Goal: Use online tool/utility

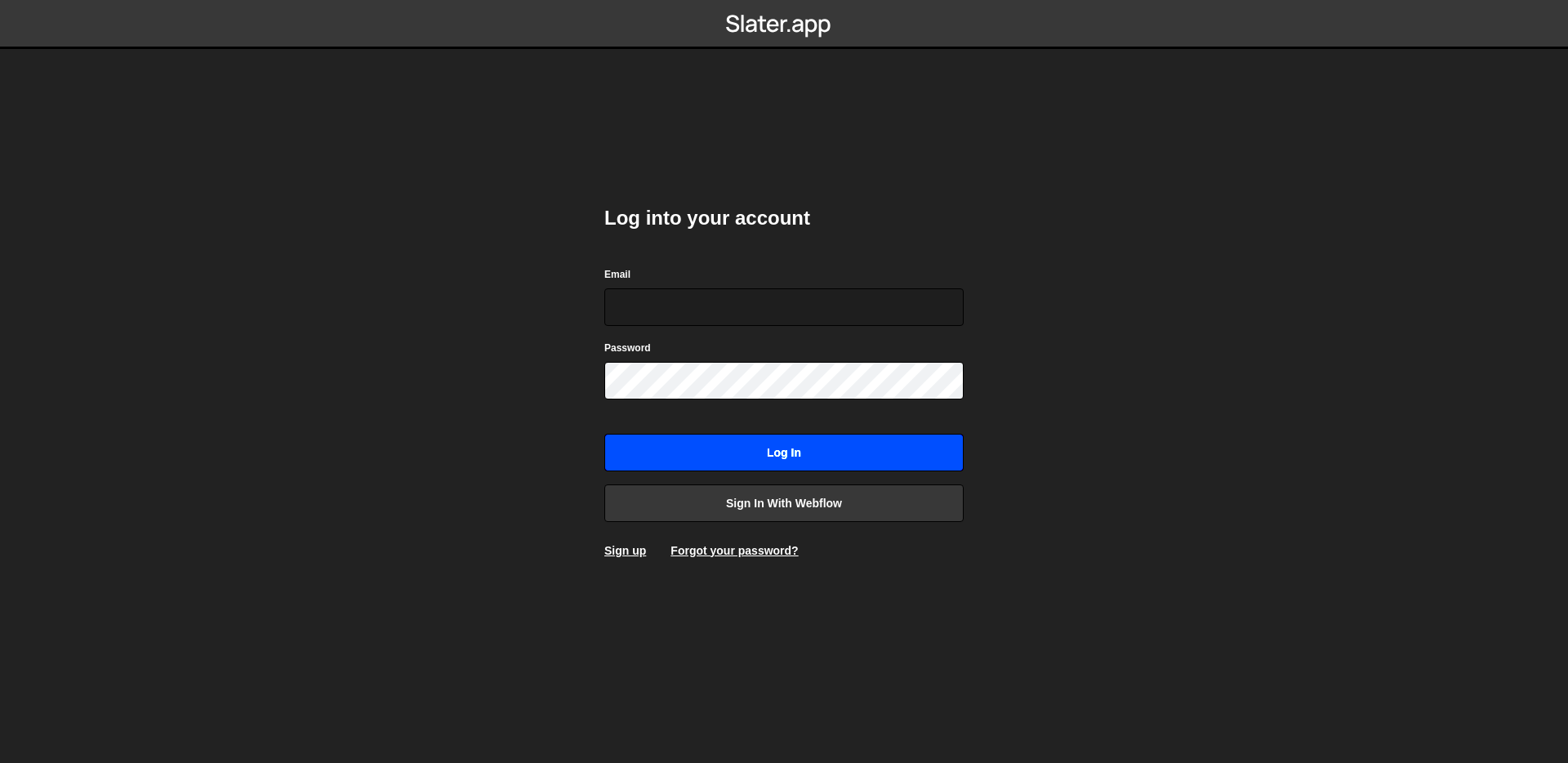
type input "[EMAIL_ADDRESS][DOMAIN_NAME]"
click at [731, 443] on input "Log in" at bounding box center [784, 453] width 359 height 38
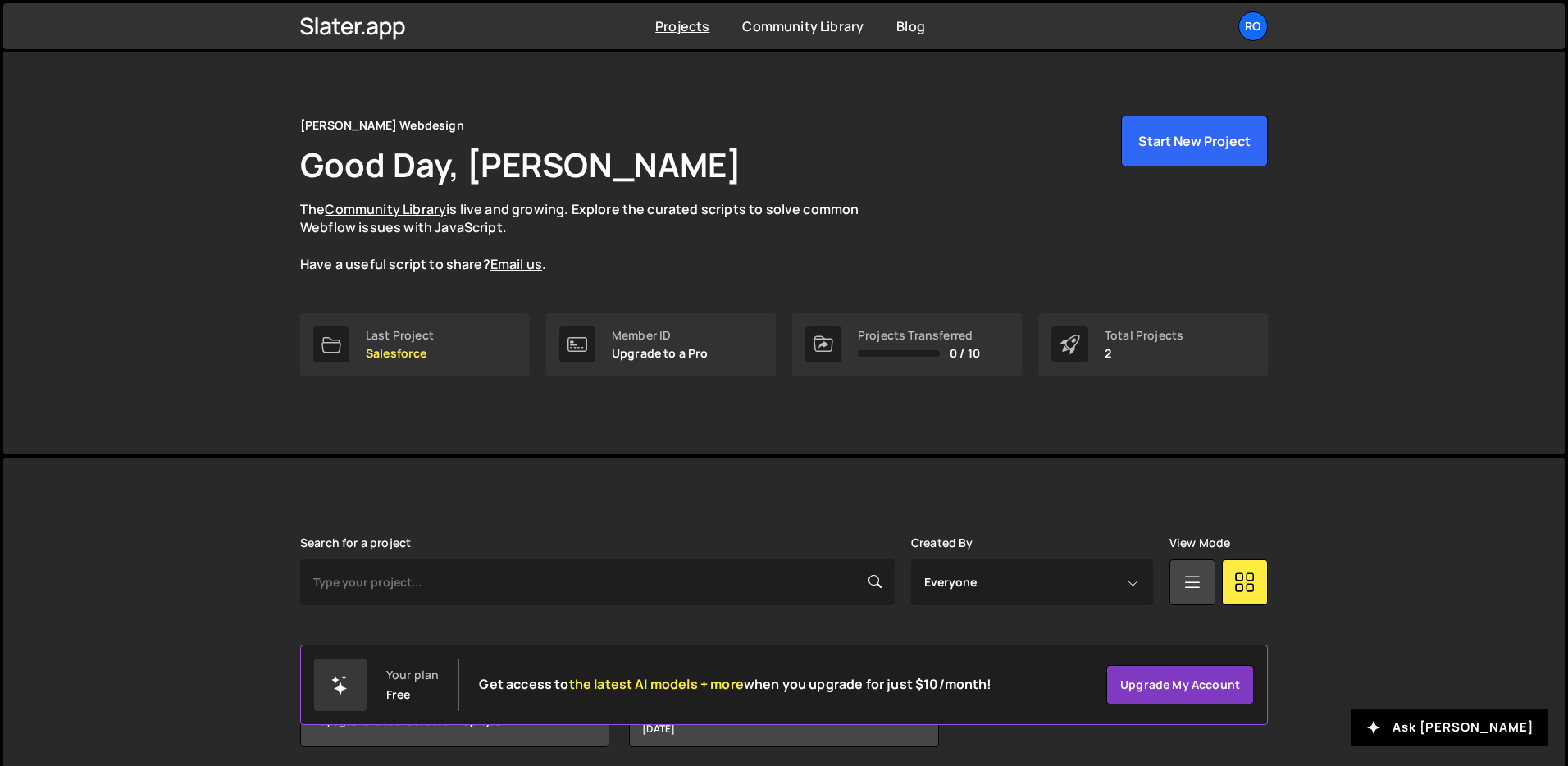
scroll to position [79, 0]
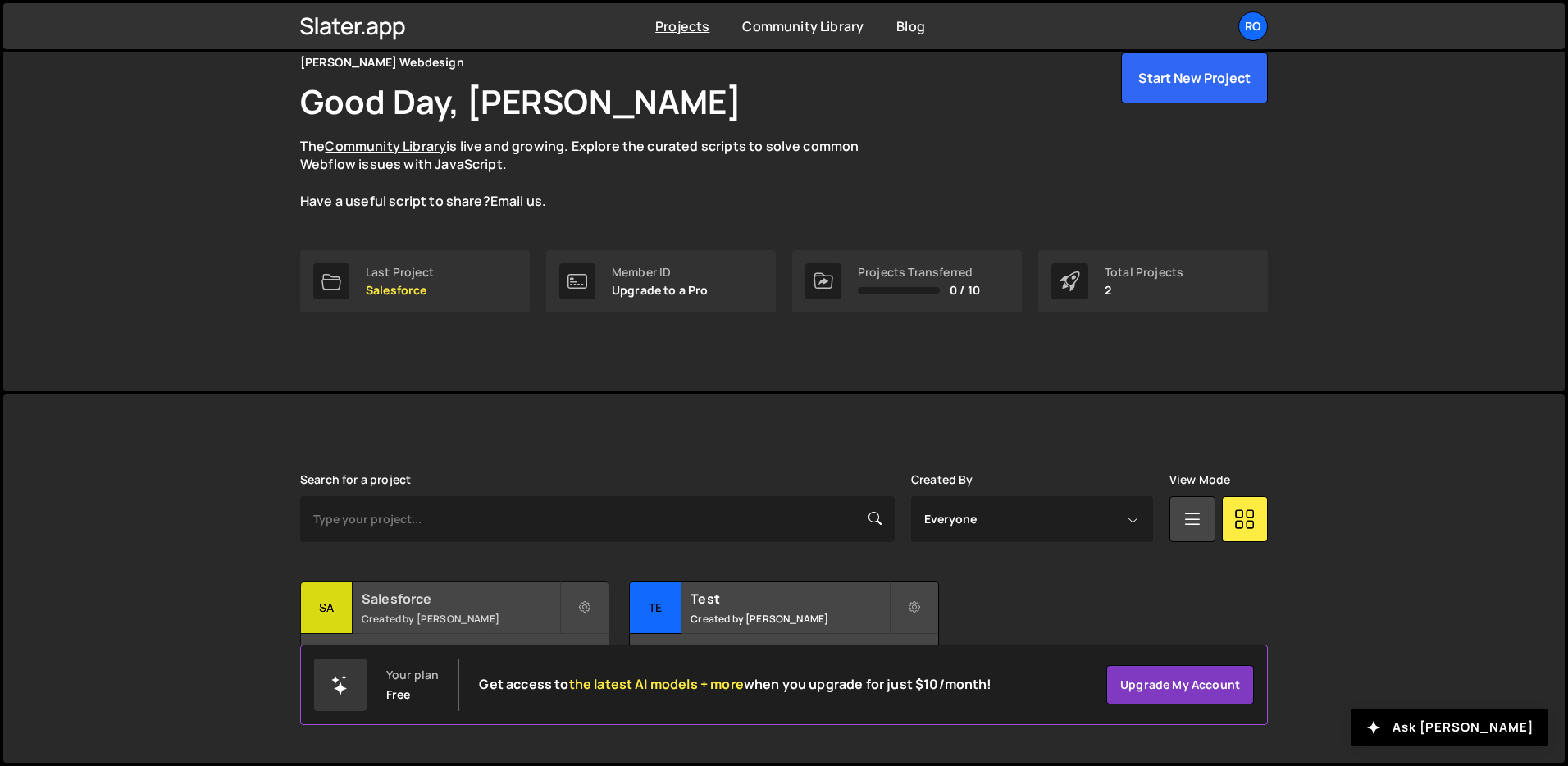
click at [420, 601] on h2 "Salesforce" at bounding box center [460, 598] width 197 height 18
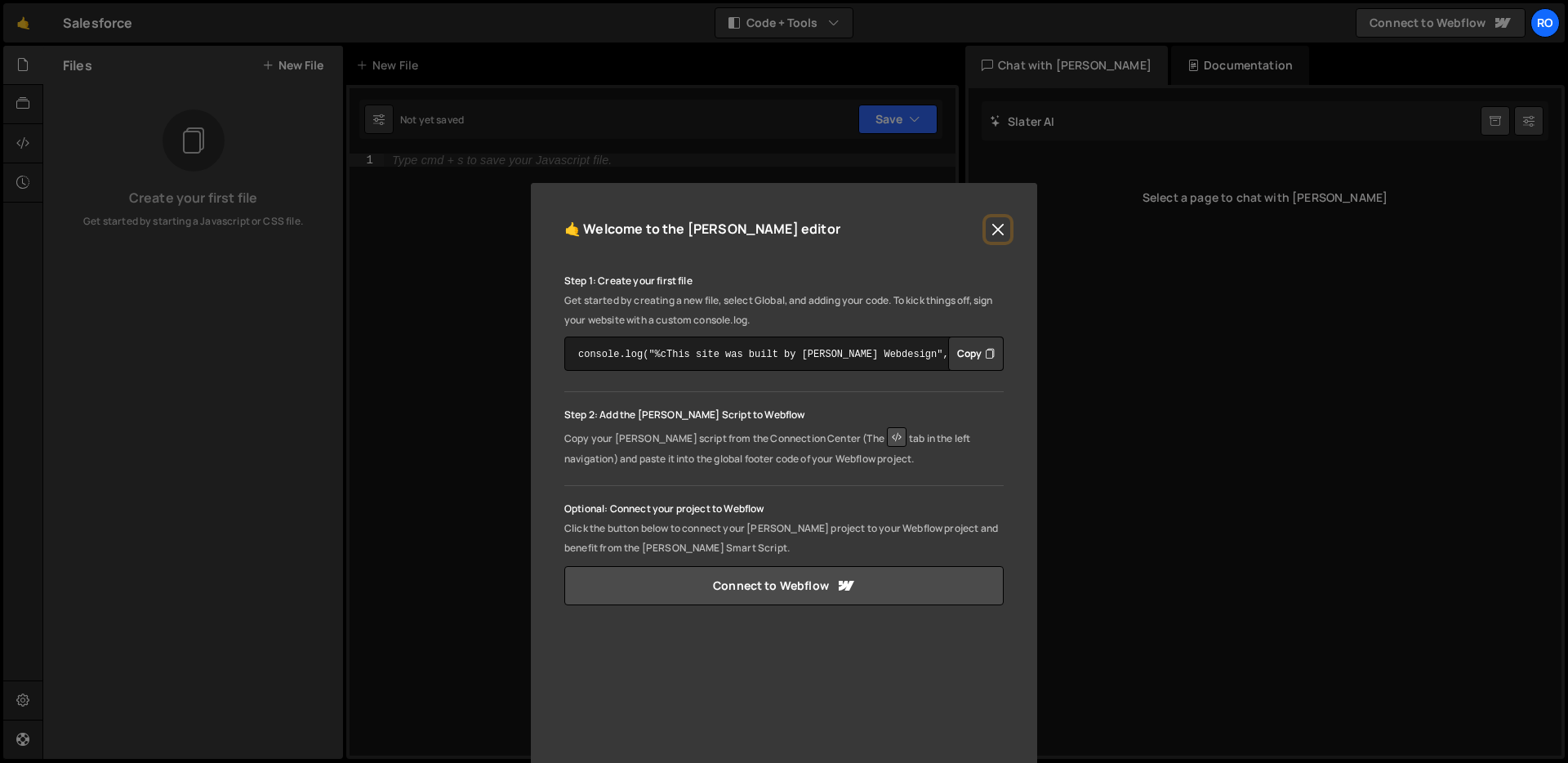
click at [992, 232] on button "Close" at bounding box center [998, 230] width 25 height 25
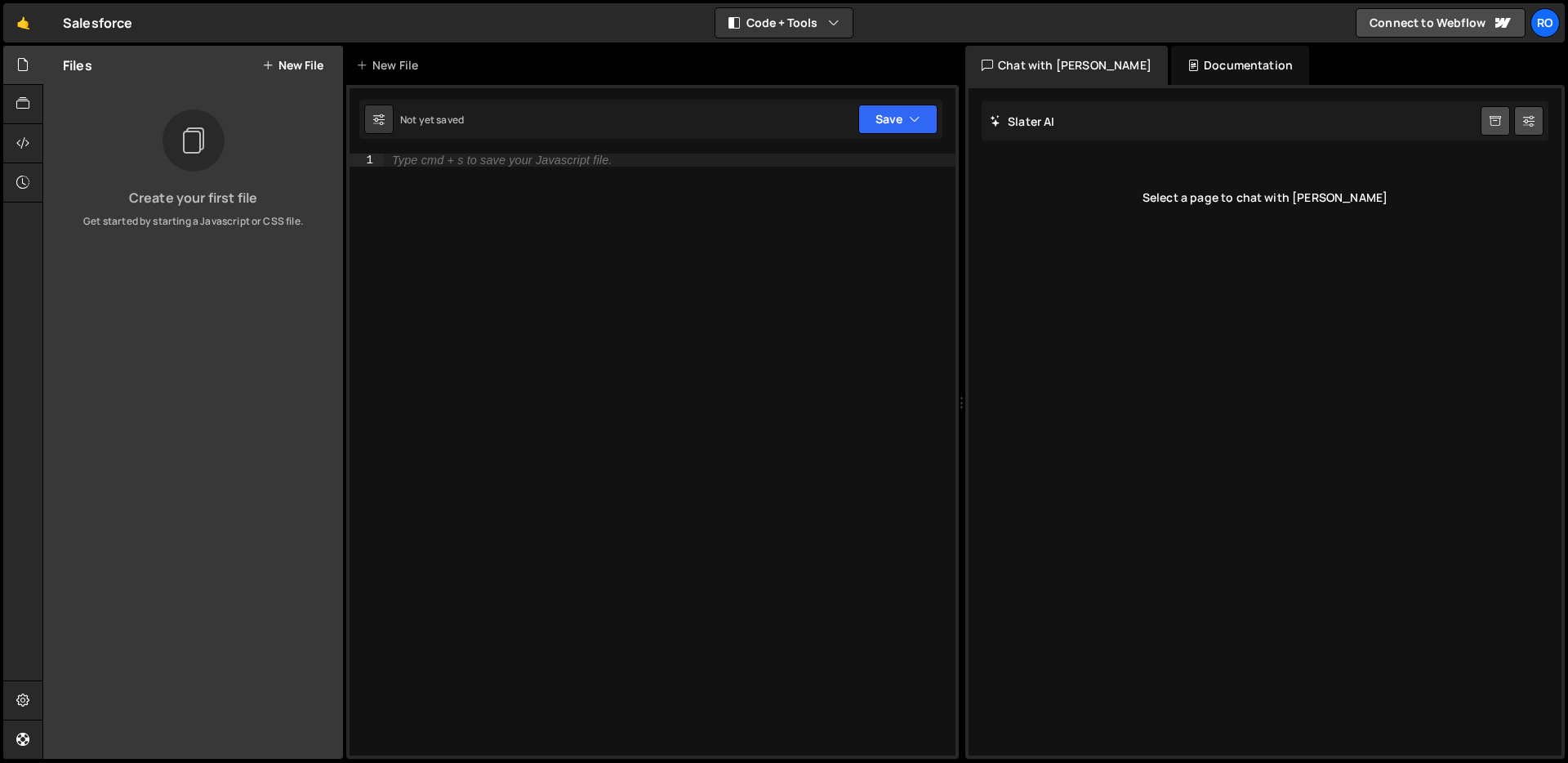
click at [412, 308] on div "Type cmd + s to save your Javascript file." at bounding box center [669, 467] width 572 height 629
paste textarea "[PERSON_NAME] app"
type textarea "[PERSON_NAME] app"
paste textarea "</html>"
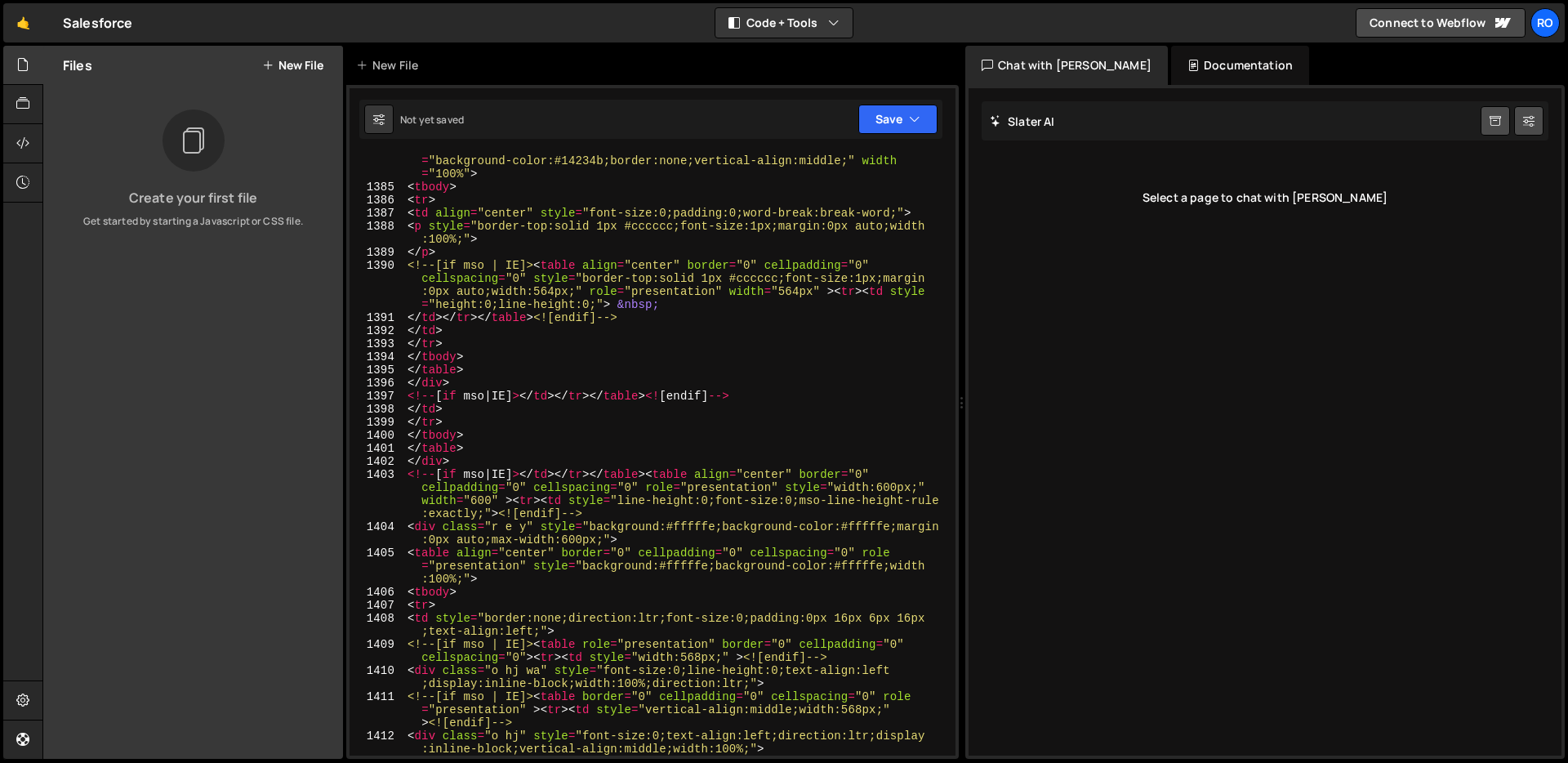
scroll to position [26172, 0]
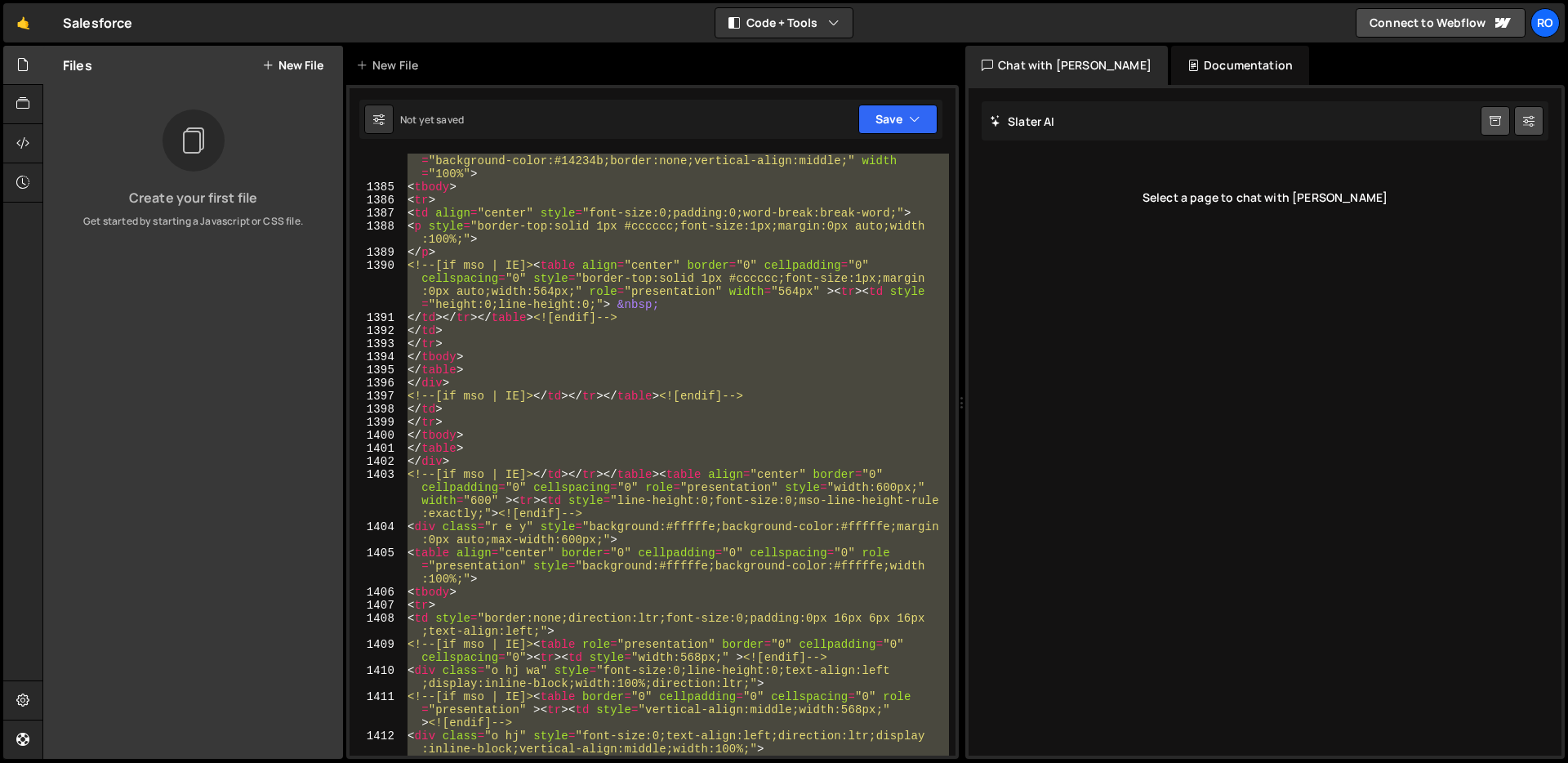
click at [528, 185] on div "< table border = "0" cellpadding = "0" cellspacing = "0" role = "presentation" …" at bounding box center [677, 476] width 544 height 668
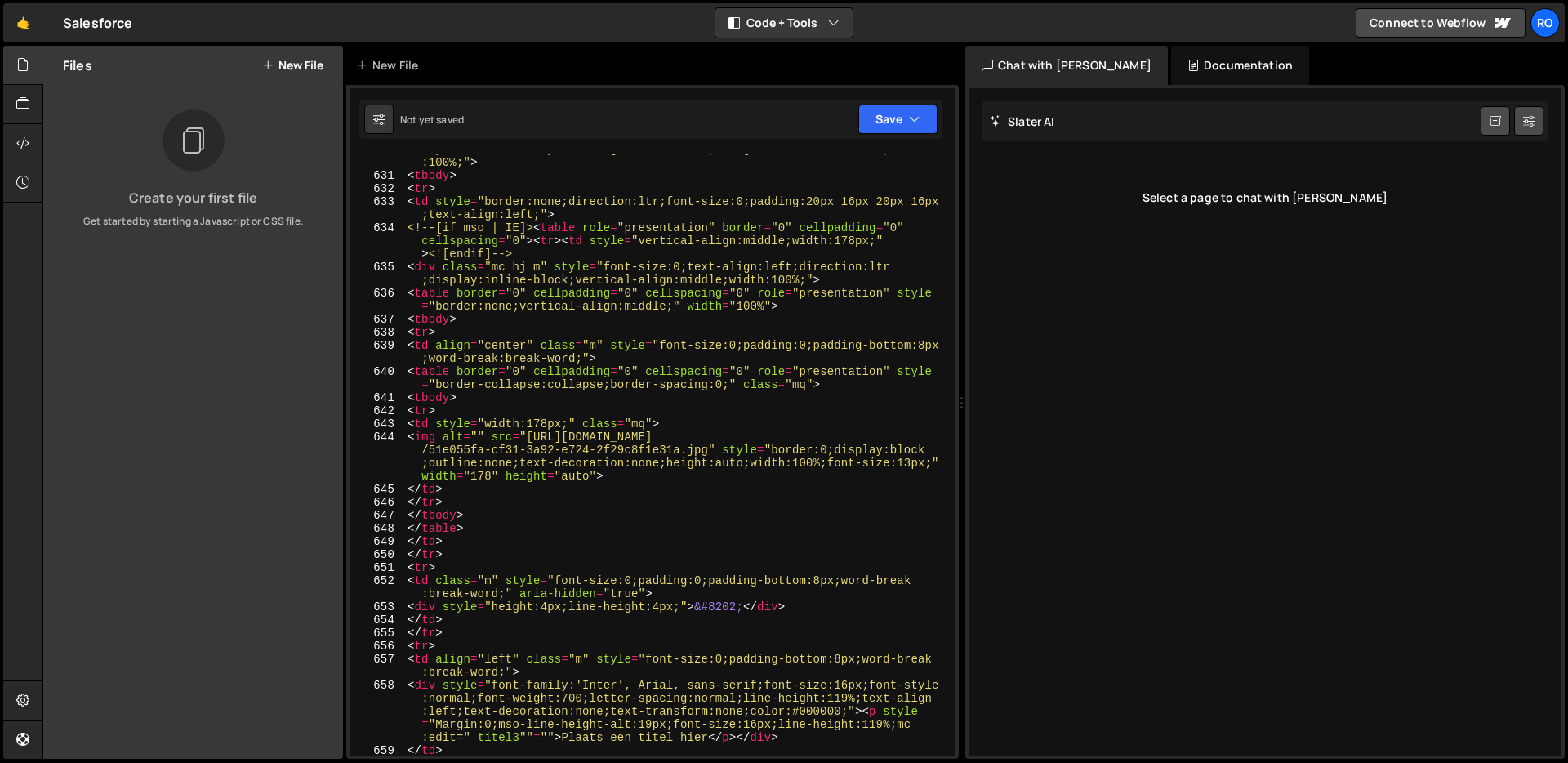
scroll to position [6838, 0]
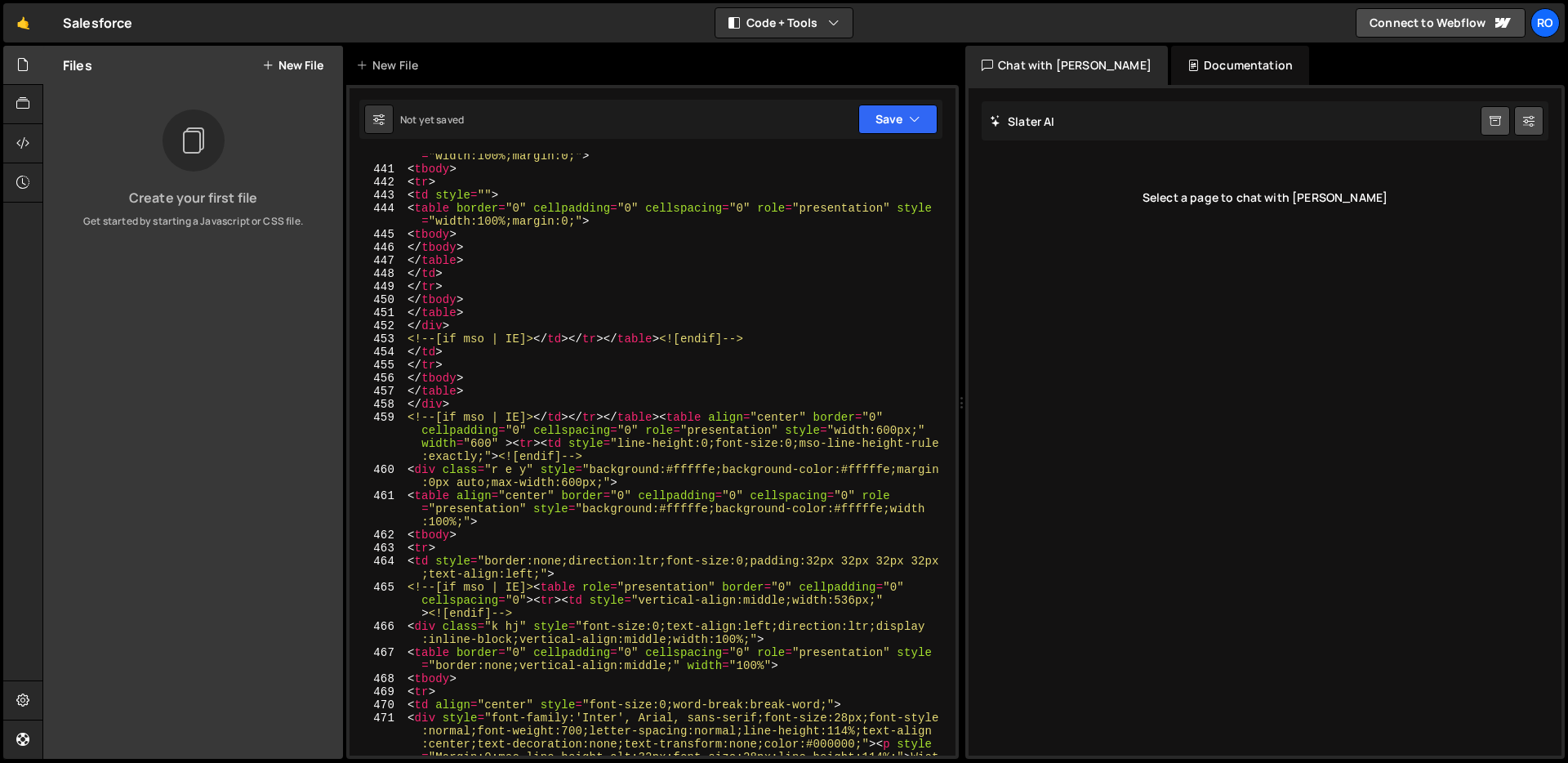
click at [1054, 68] on div "Chat with Slater AI" at bounding box center [1066, 64] width 202 height 39
click at [1039, 122] on h2 "Slater AI" at bounding box center [1022, 121] width 65 height 15
click at [604, 212] on div "< table border = "0" cellpadding = "0" cellspacing = "0" role = "presentation" …" at bounding box center [677, 483] width 544 height 694
click at [877, 121] on button "Save" at bounding box center [898, 119] width 79 height 29
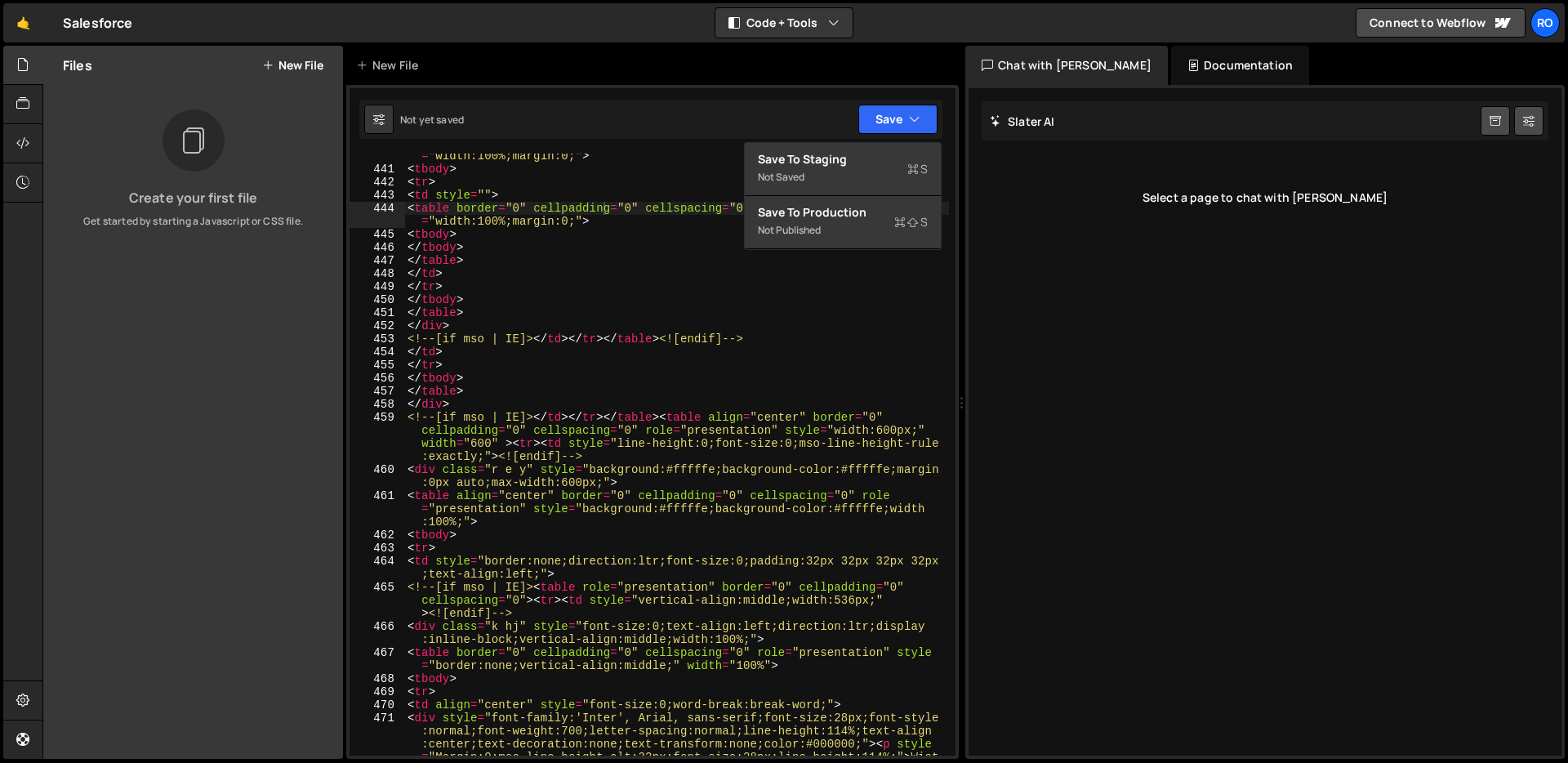
click at [582, 139] on div "<table border="0" cellpadding="0" cellspacing="0" role="presentation" style="wi…" at bounding box center [652, 422] width 612 height 674
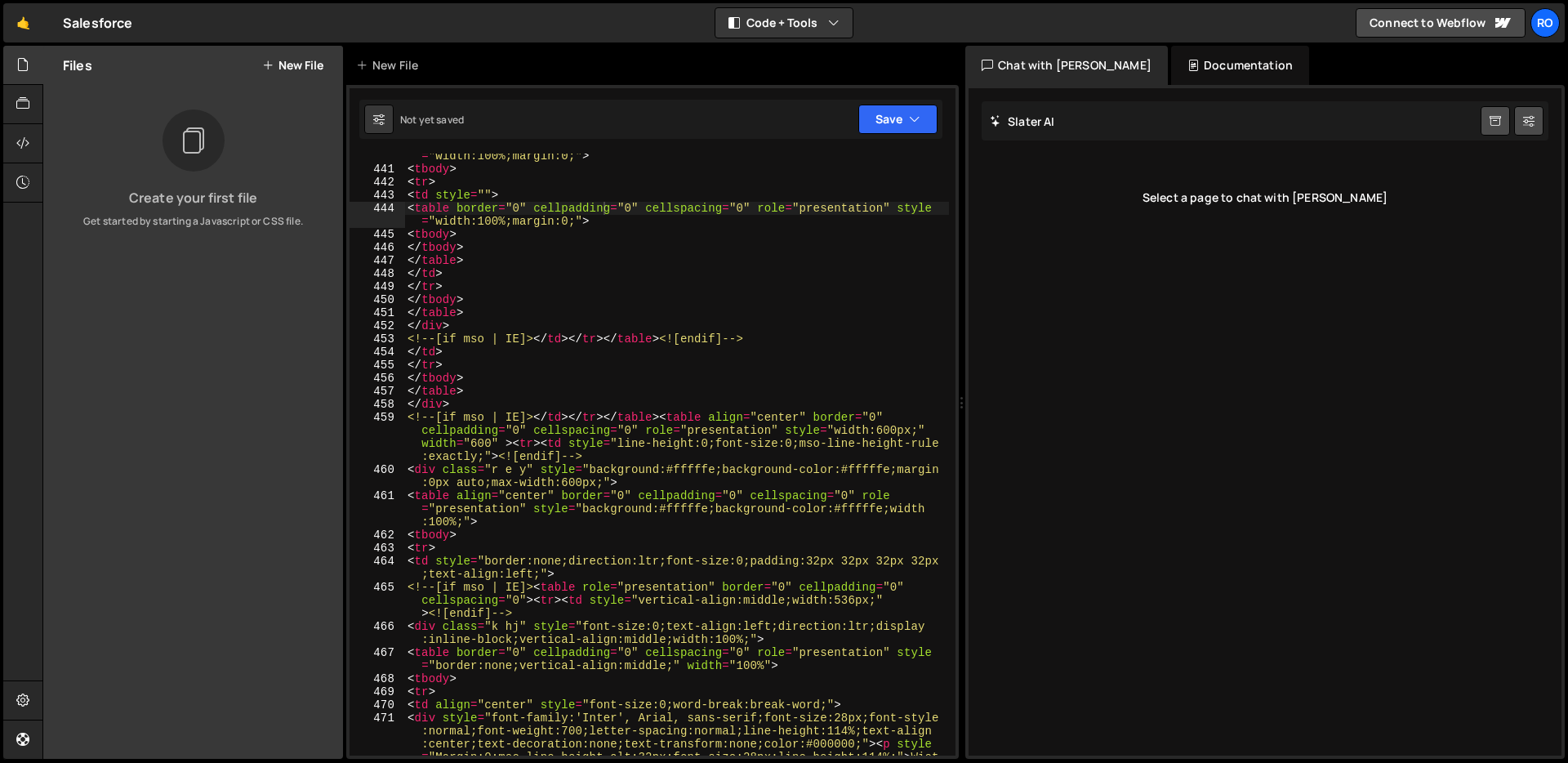
click at [535, 235] on div "< table border = "0" cellpadding = "0" cellspacing = "0" role = "presentation" …" at bounding box center [677, 483] width 544 height 694
type textarea "</body> </html>"
